Goal: Task Accomplishment & Management: Manage account settings

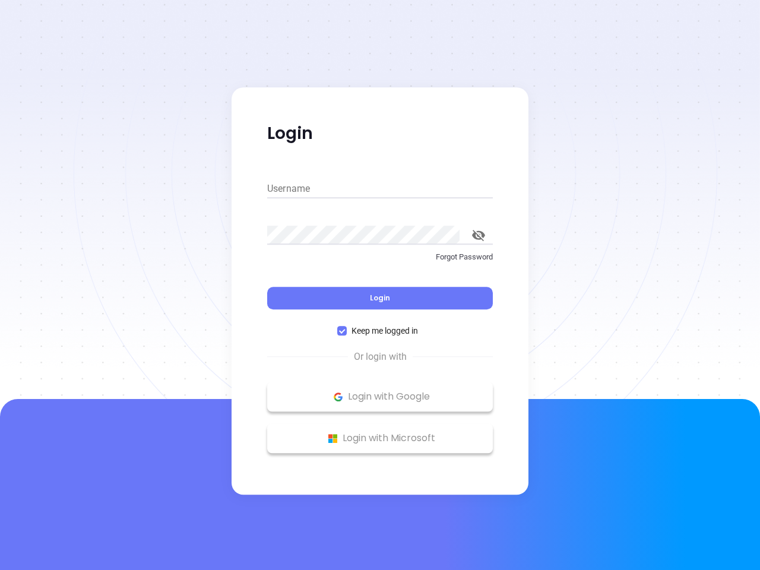
click at [380, 285] on div "Login" at bounding box center [380, 290] width 226 height 37
click at [380, 189] on input "Username" at bounding box center [380, 188] width 226 height 19
click at [478, 235] on icon "toggle password visibility" at bounding box center [478, 235] width 13 height 11
click at [380, 298] on span "Login" at bounding box center [380, 298] width 20 height 10
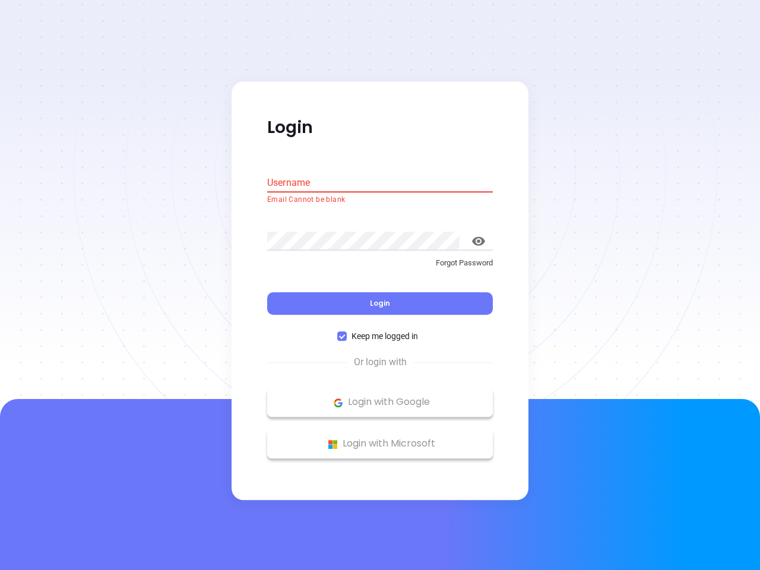
click at [380, 331] on span "Keep me logged in" at bounding box center [385, 336] width 76 height 13
click at [347, 332] on input "Keep me logged in" at bounding box center [341, 336] width 9 height 9
checkbox input "false"
click at [380, 397] on p "Login with Google" at bounding box center [380, 403] width 214 height 18
click at [380, 438] on p "Login with Microsoft" at bounding box center [380, 444] width 214 height 18
